Goal: Check status: Check status

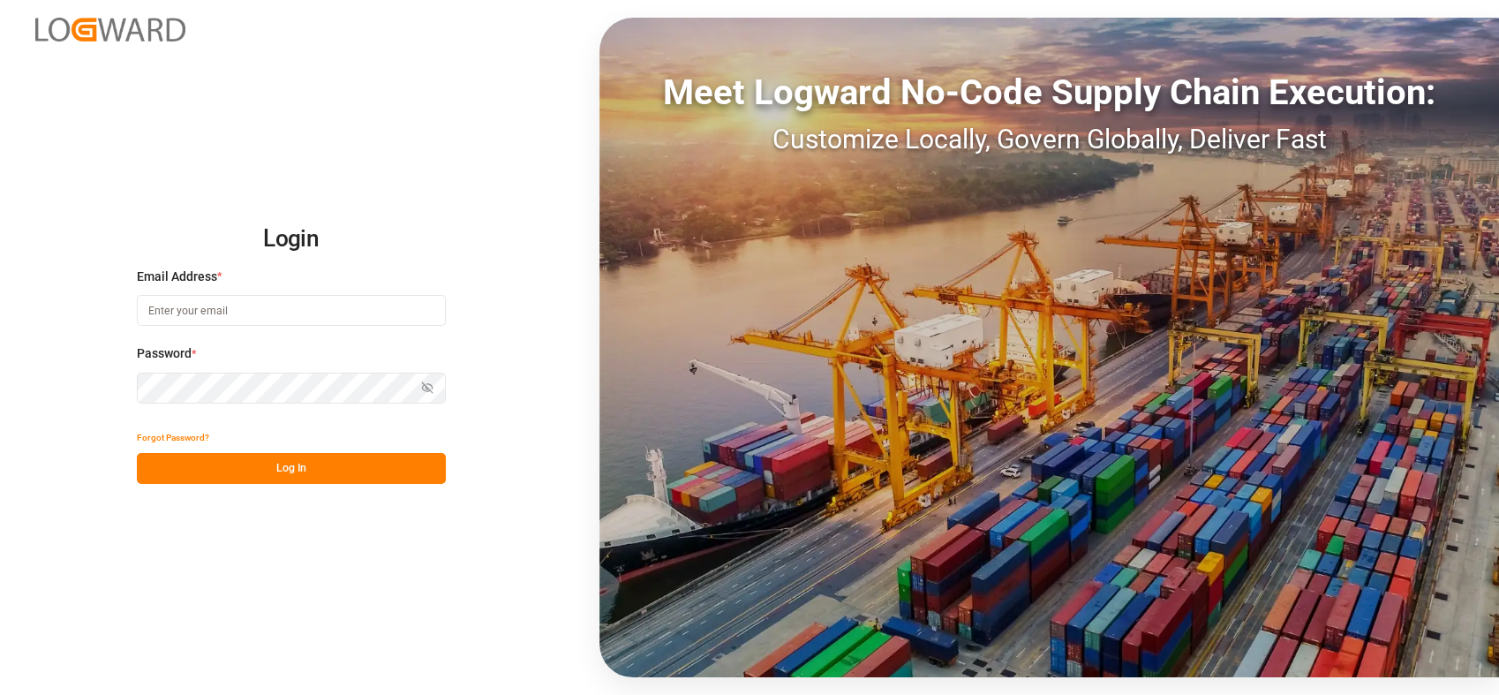
type input "[PERSON_NAME][EMAIL_ADDRESS][PERSON_NAME][DOMAIN_NAME]"
click at [291, 468] on button "Log In" at bounding box center [291, 468] width 309 height 31
